Goal: Information Seeking & Learning: Learn about a topic

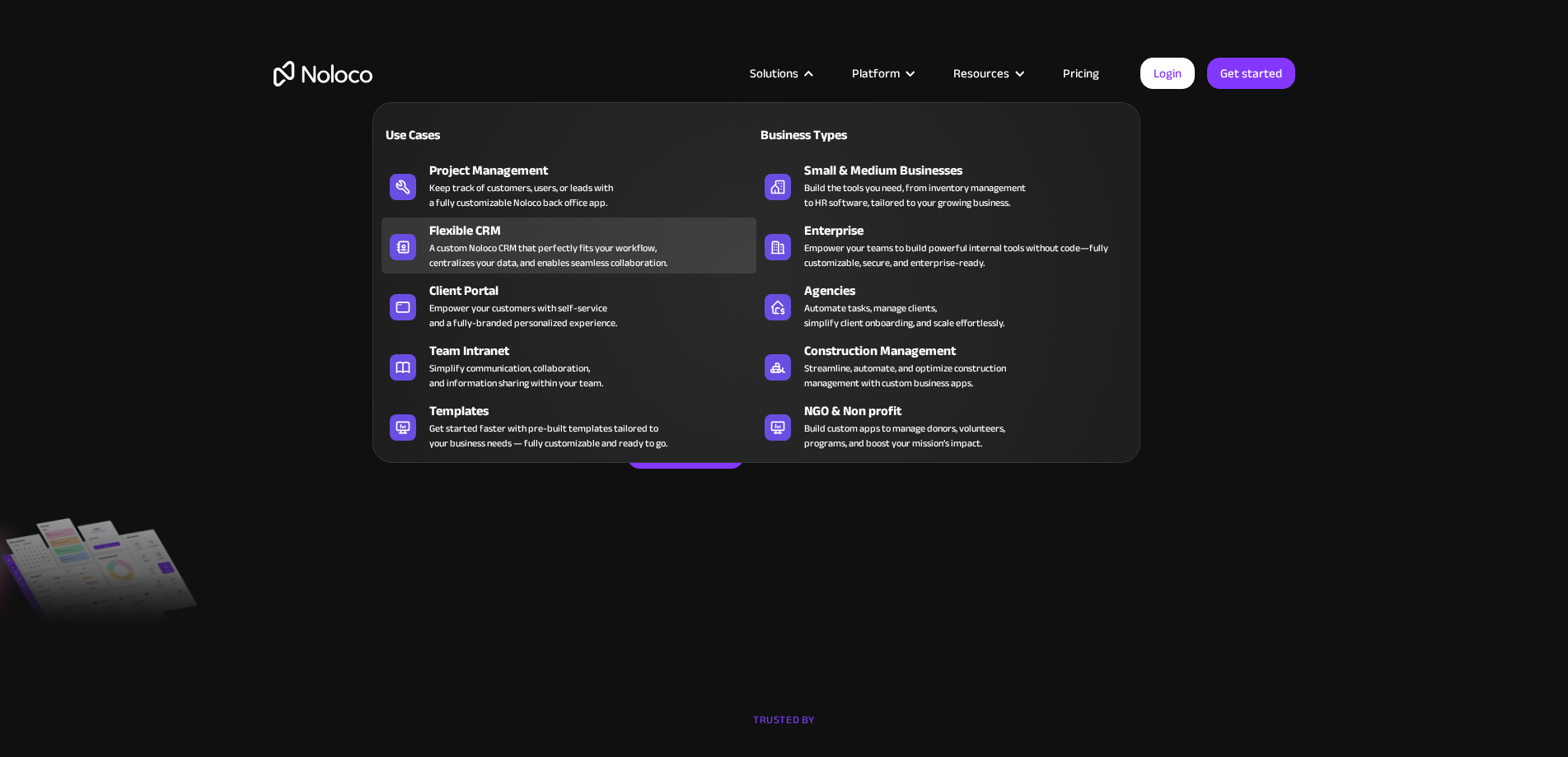
click at [530, 235] on div "Flexible CRM" at bounding box center [596, 230] width 334 height 20
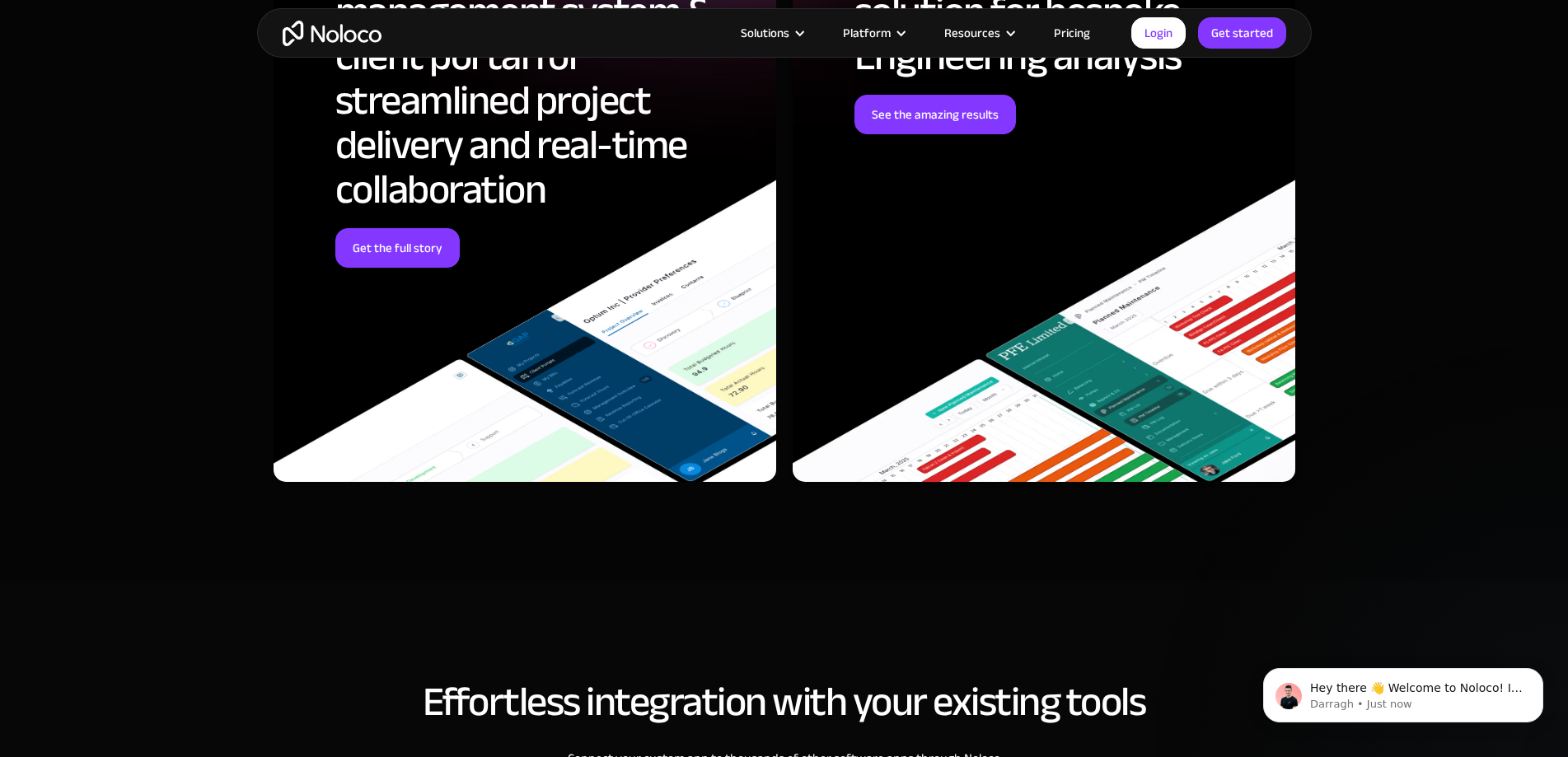
scroll to position [4647, 0]
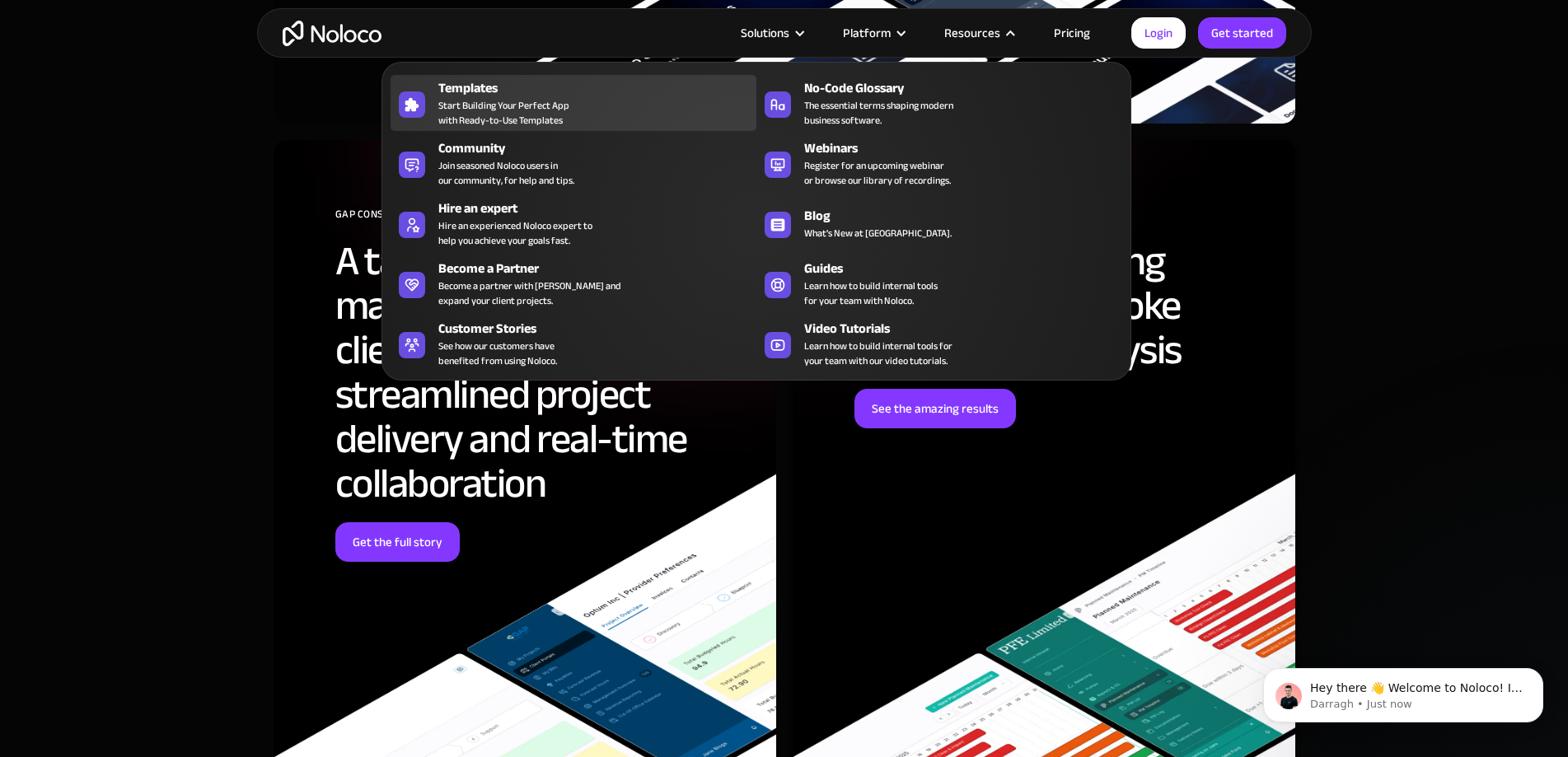
click at [472, 111] on span "Start Building Your Perfect App with Ready-to-Use Templates" at bounding box center [504, 112] width 131 height 29
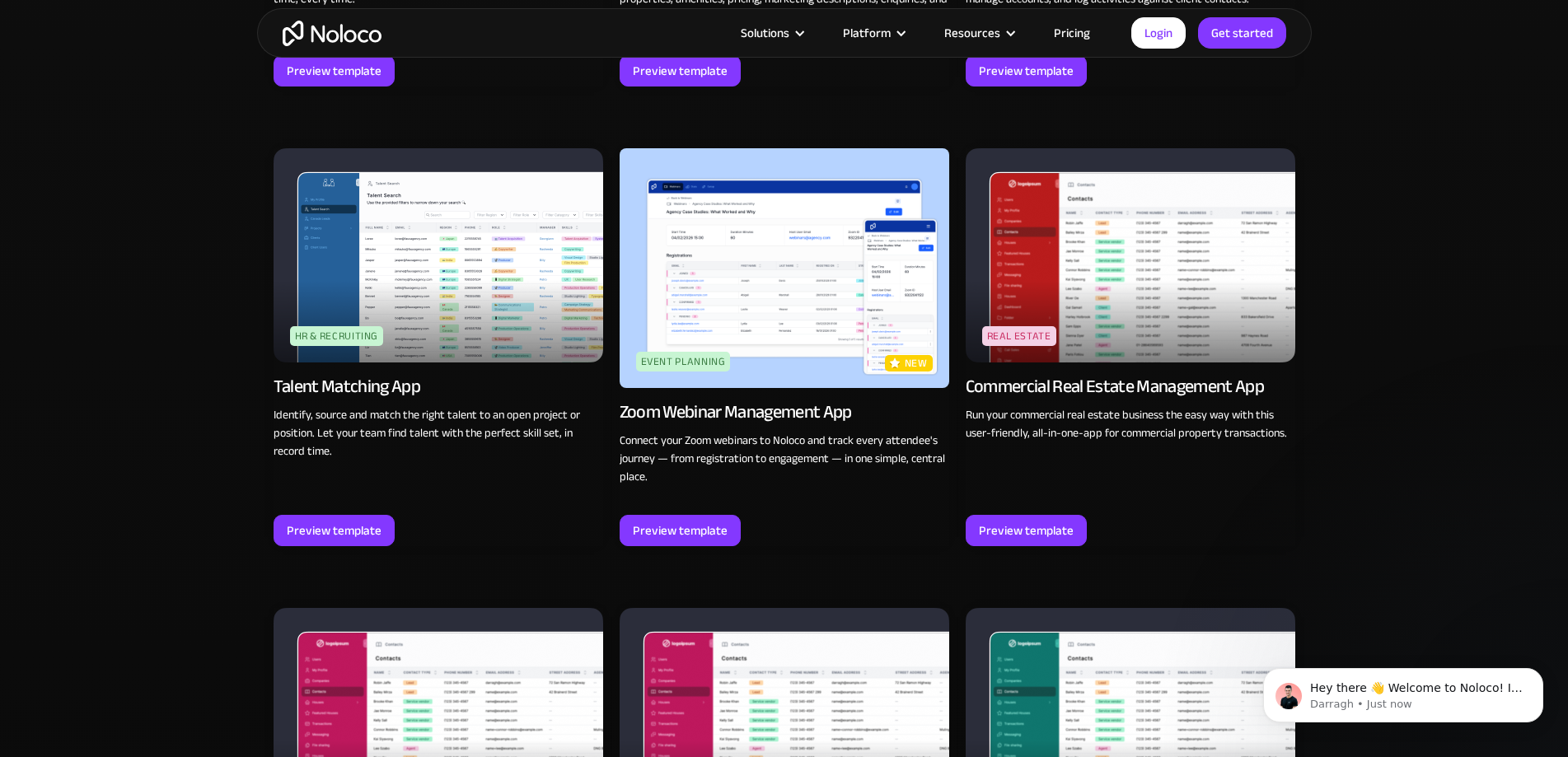
scroll to position [2801, 0]
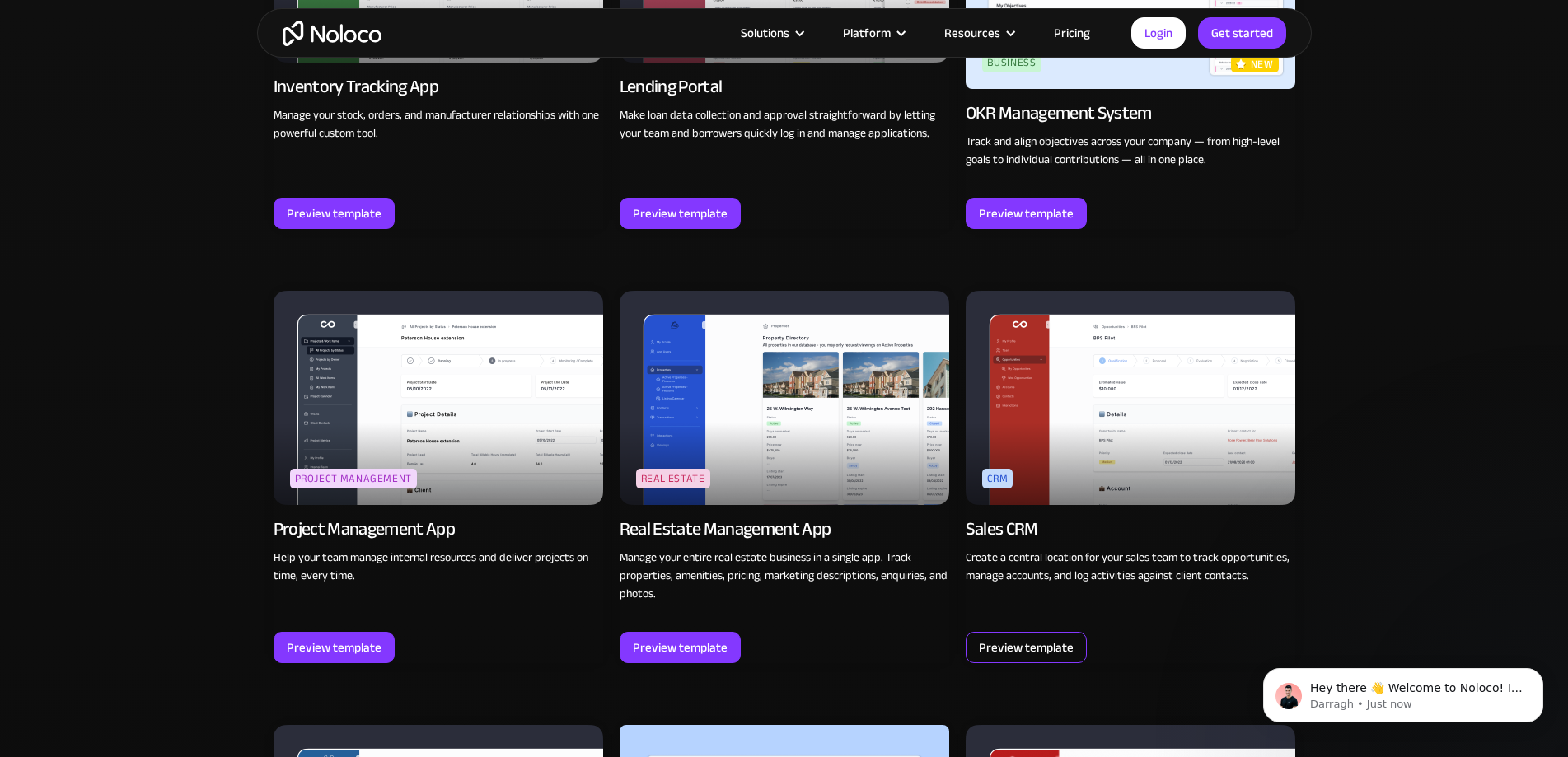
click at [1026, 637] on div "Preview template" at bounding box center [1026, 647] width 95 height 22
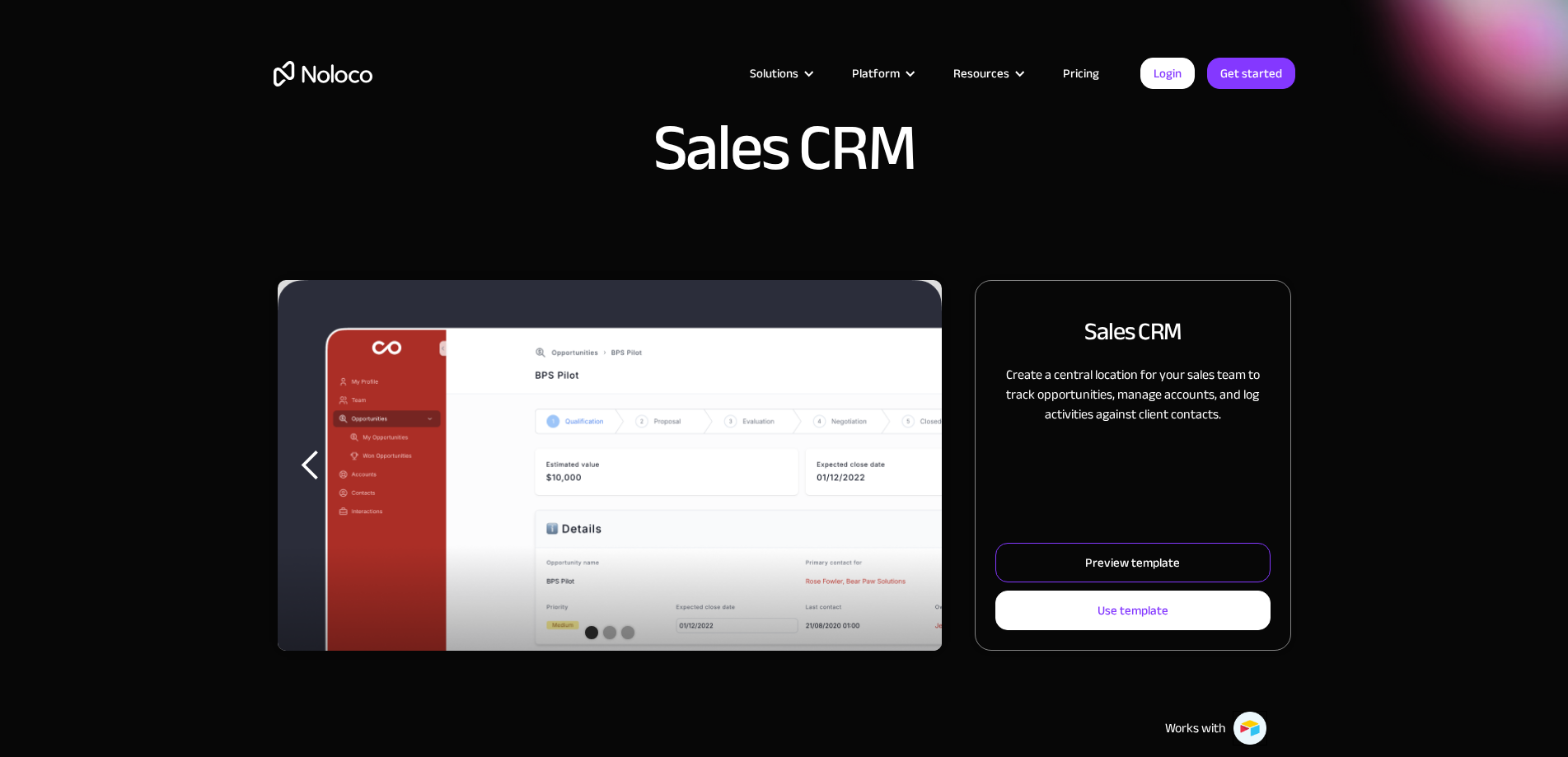
click at [1096, 573] on div "Preview template" at bounding box center [1132, 563] width 95 height 22
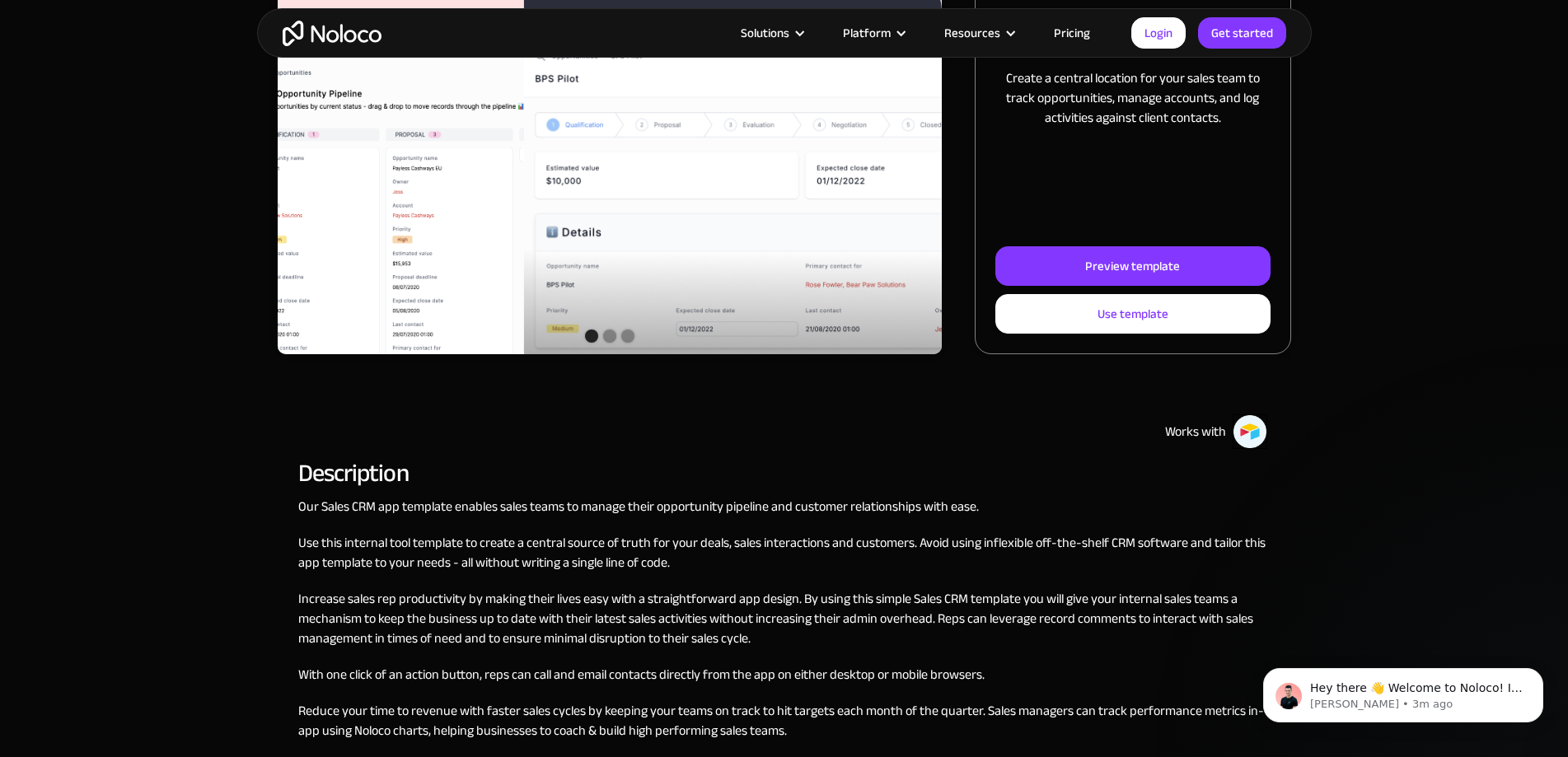
scroll to position [82, 0]
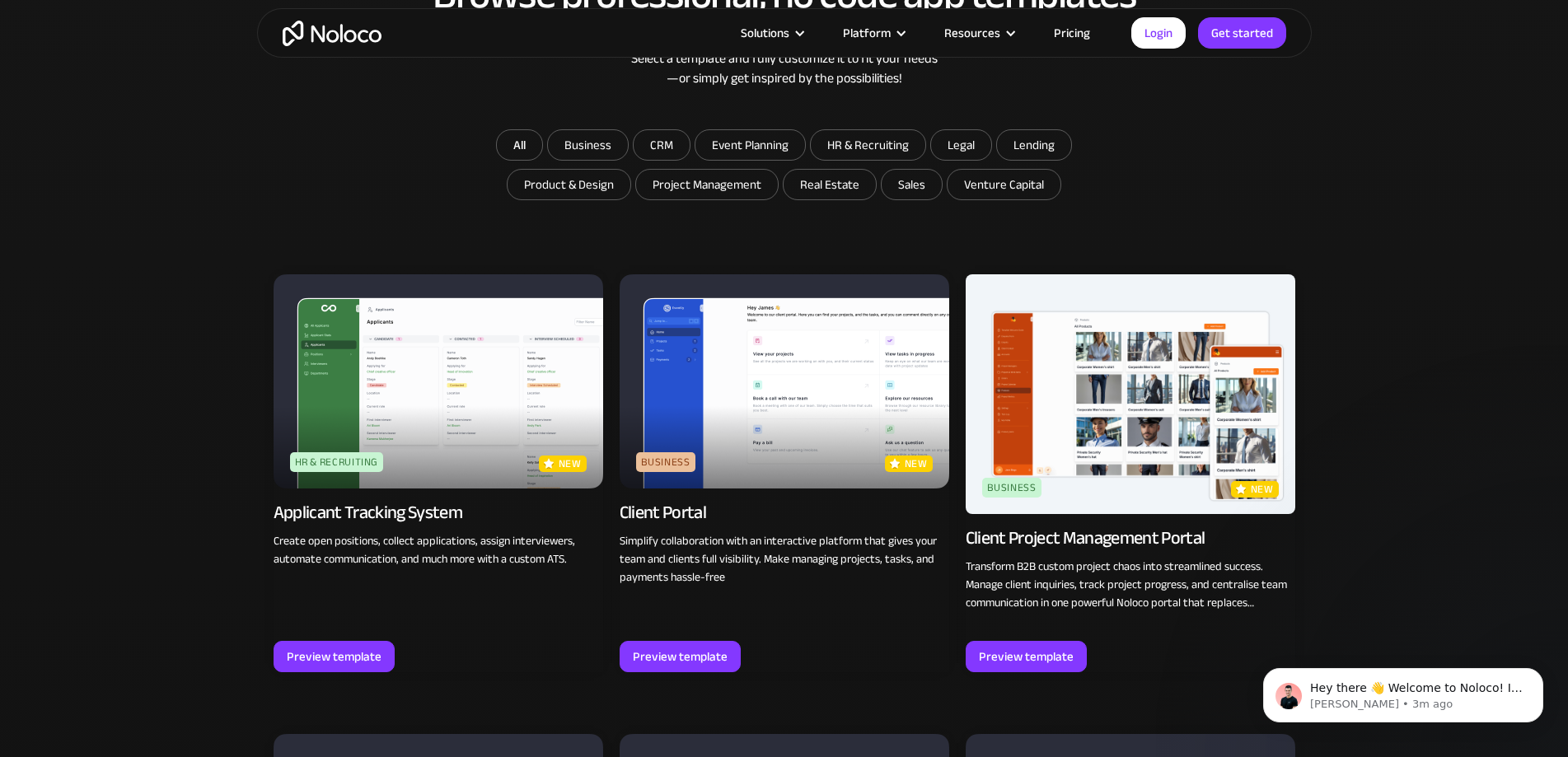
scroll to position [818, 0]
